Goal: Task Accomplishment & Management: Use online tool/utility

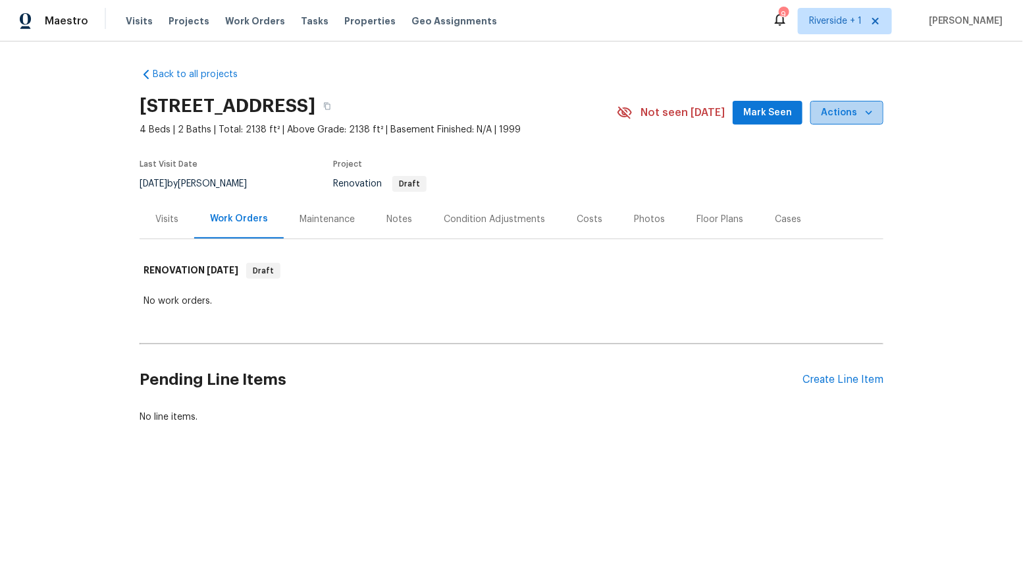
click at [855, 120] on button "Actions" at bounding box center [847, 113] width 73 height 24
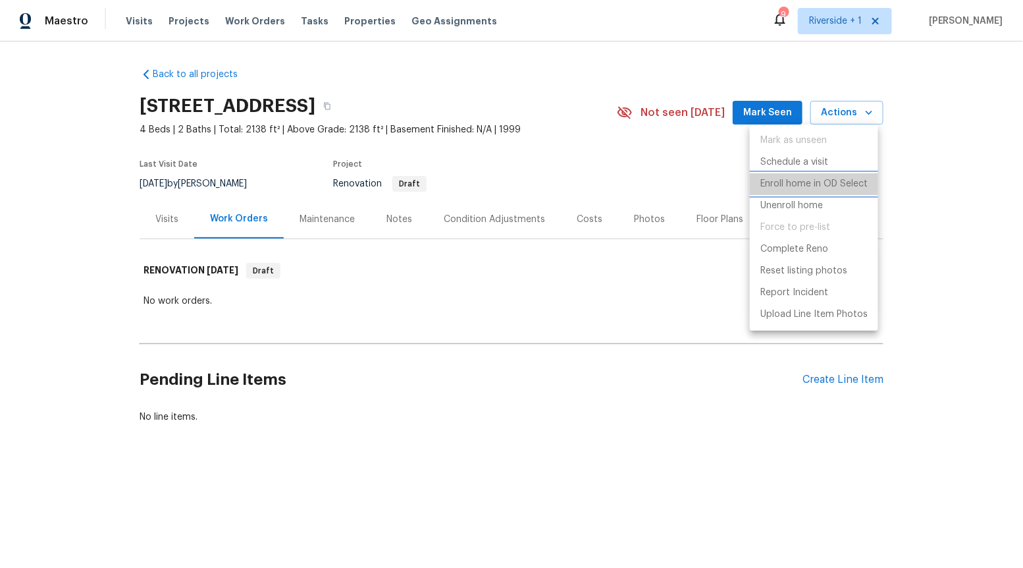
click at [842, 179] on p "Enroll home in OD Select" at bounding box center [814, 184] width 107 height 14
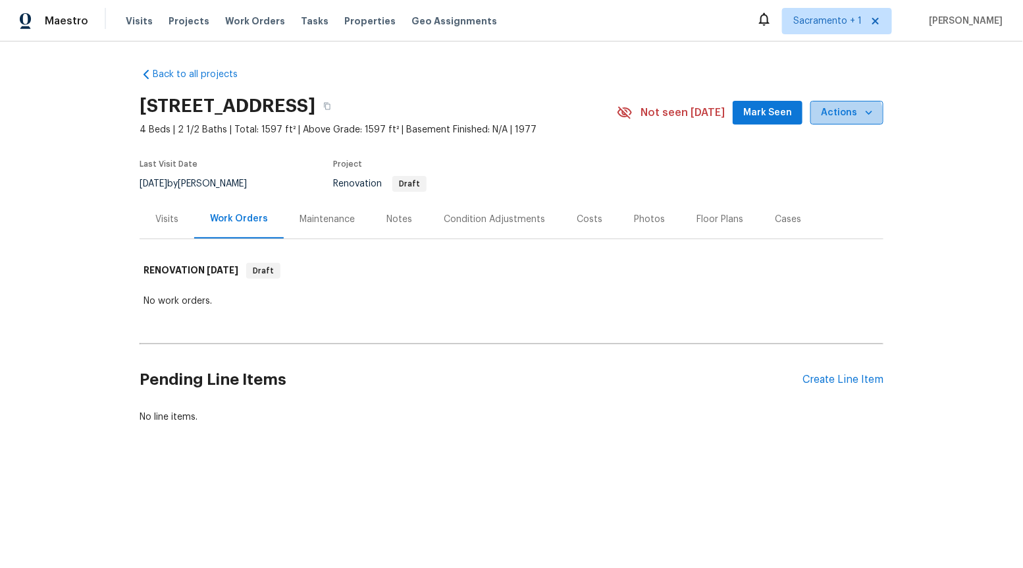
click at [842, 115] on span "Actions" at bounding box center [847, 113] width 52 height 16
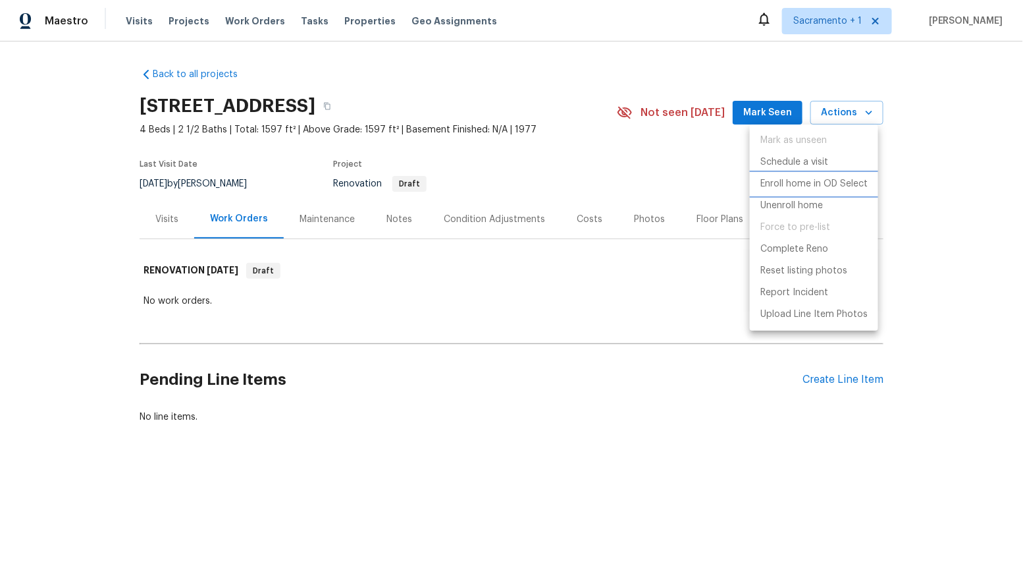
click at [840, 185] on p "Enroll home in OD Select" at bounding box center [814, 184] width 107 height 14
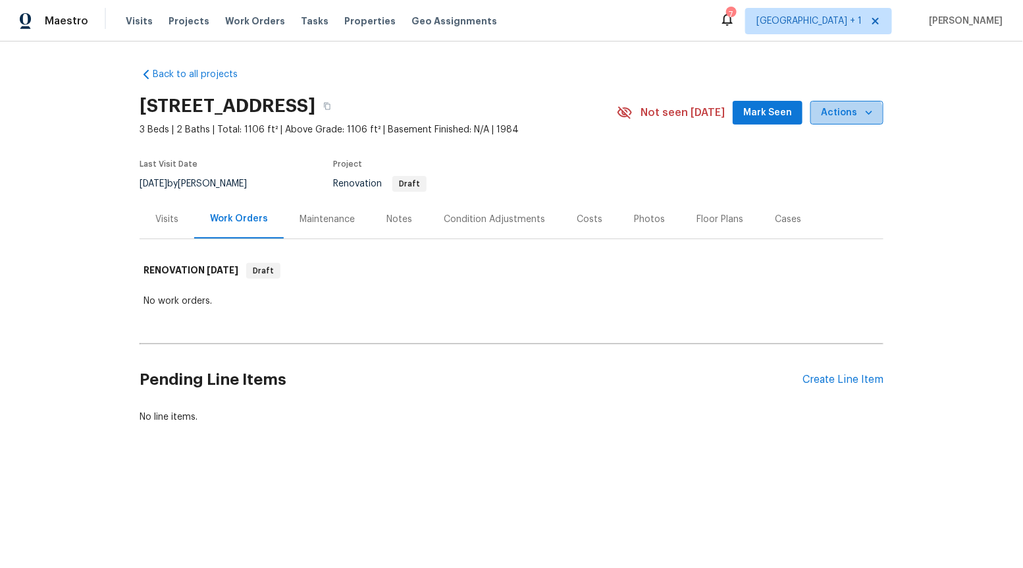
click at [840, 117] on span "Actions" at bounding box center [847, 113] width 52 height 16
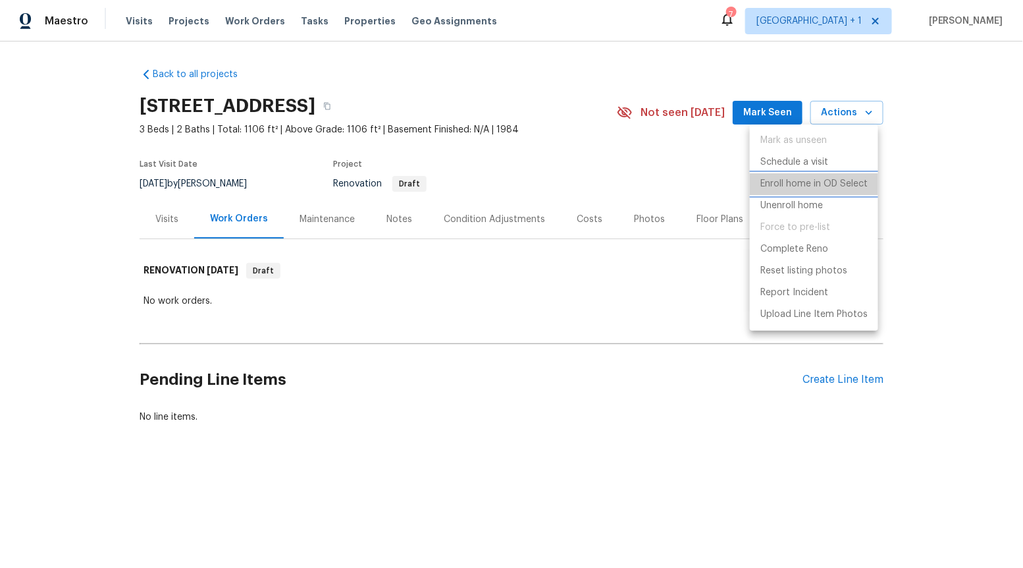
click at [851, 184] on p "Enroll home in OD Select" at bounding box center [814, 184] width 107 height 14
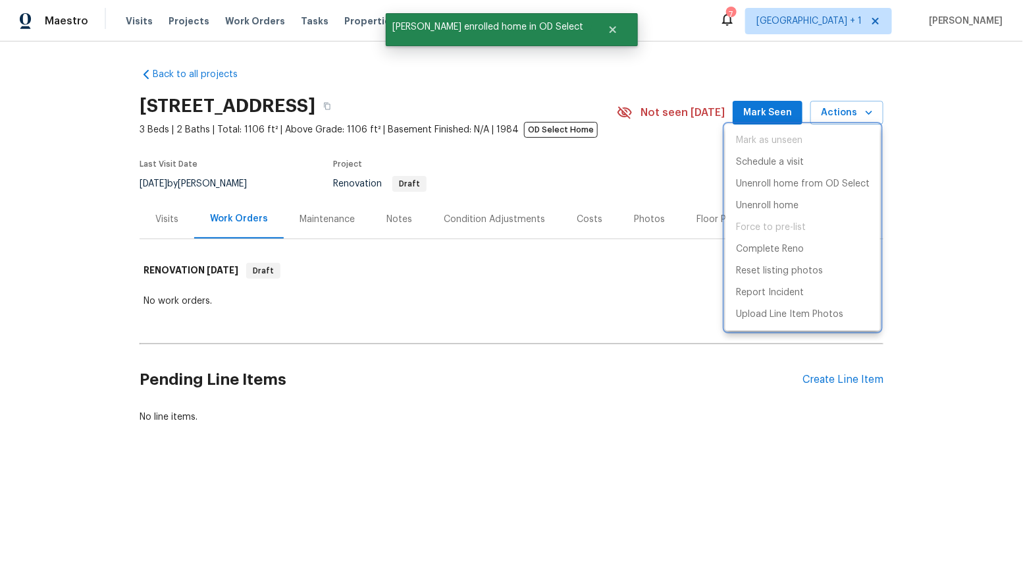
click at [577, 75] on div at bounding box center [511, 284] width 1023 height 568
